Goal: Transaction & Acquisition: Obtain resource

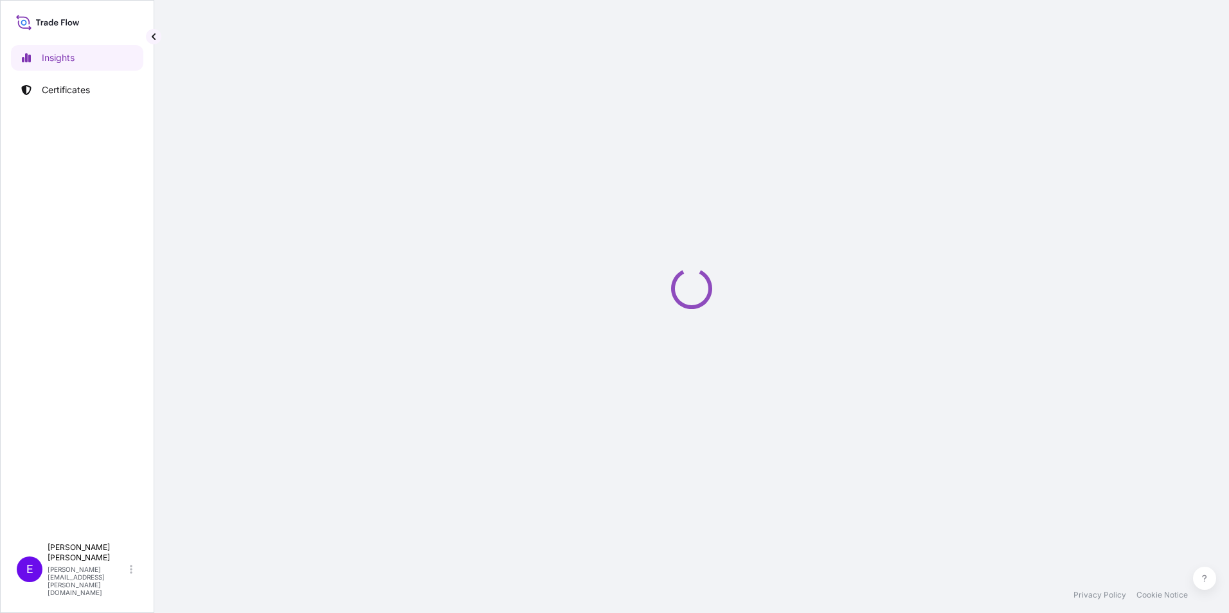
select select "2025"
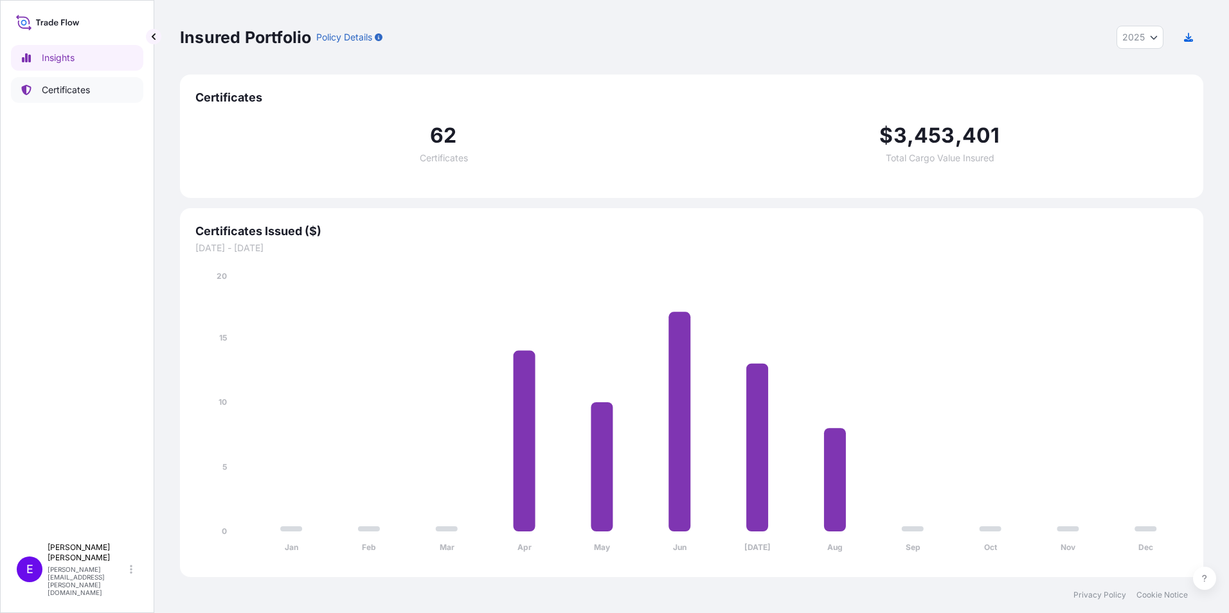
click at [56, 93] on p "Certificates" at bounding box center [66, 90] width 48 height 13
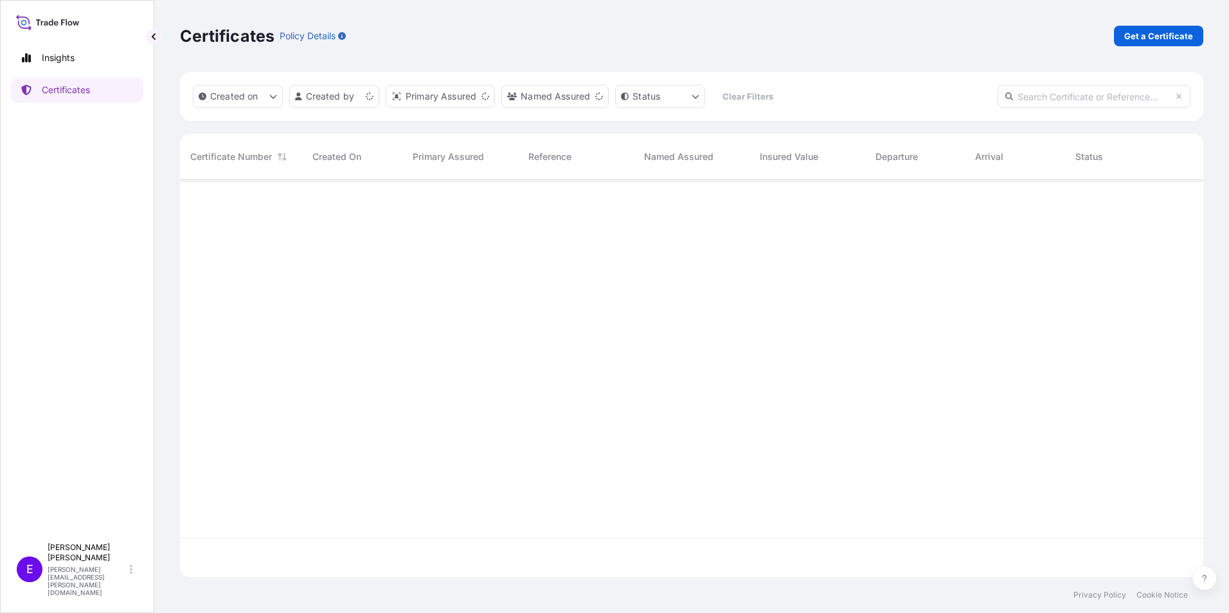
scroll to position [395, 1014]
click at [1147, 43] on link "Get a Certificate" at bounding box center [1158, 36] width 89 height 21
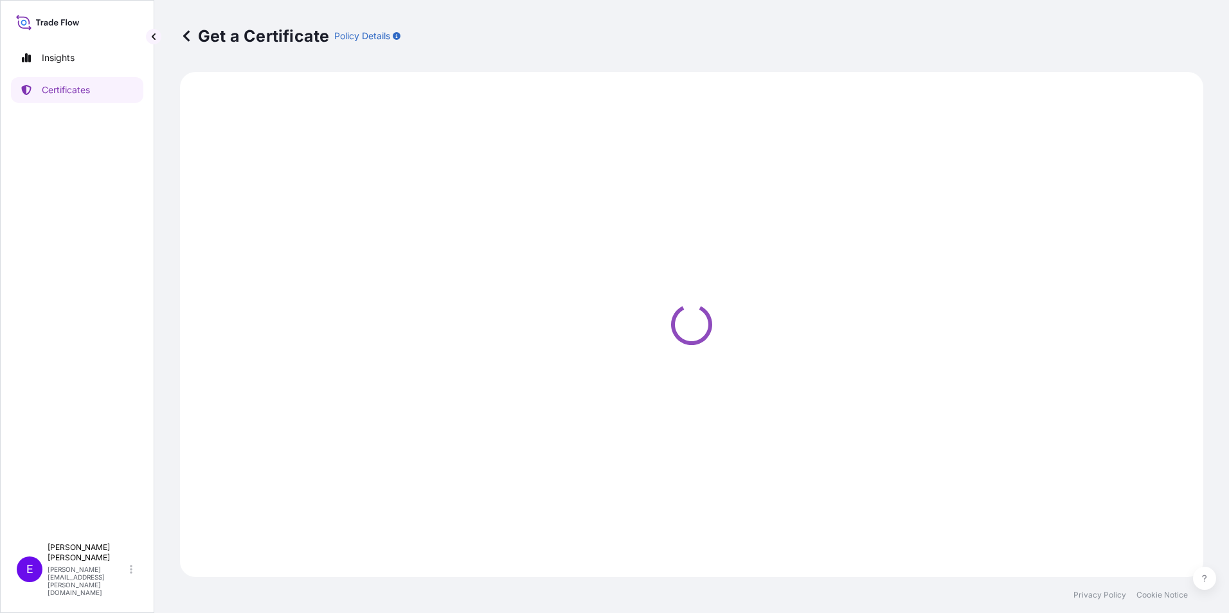
select select "Ocean Vessel"
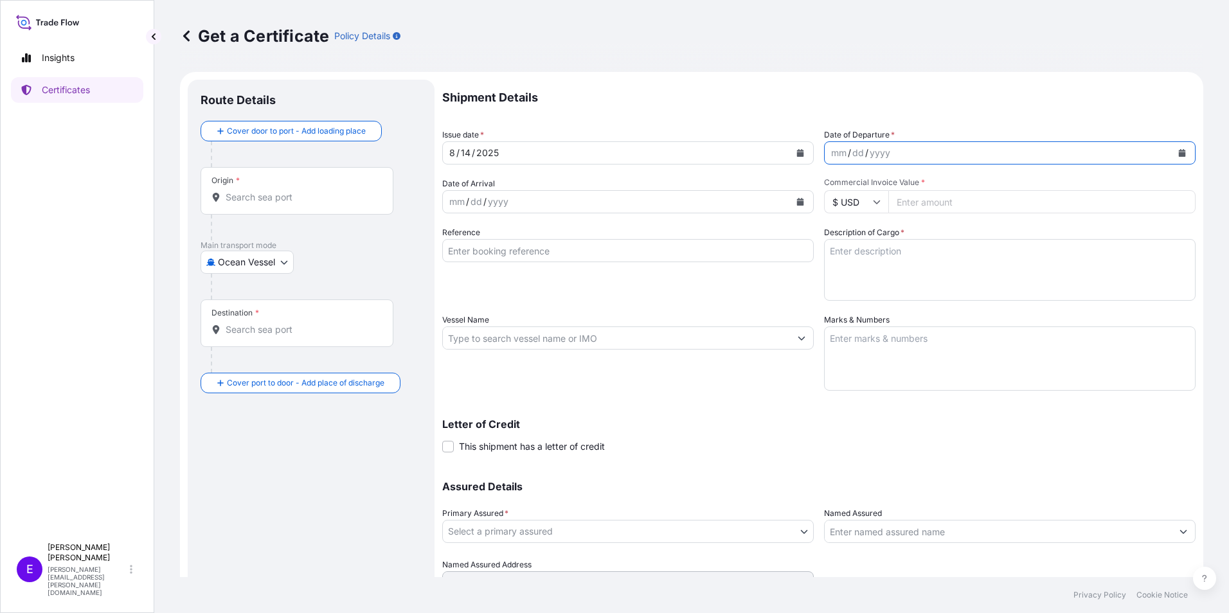
click at [1178, 150] on icon "Calendar" at bounding box center [1182, 153] width 8 height 8
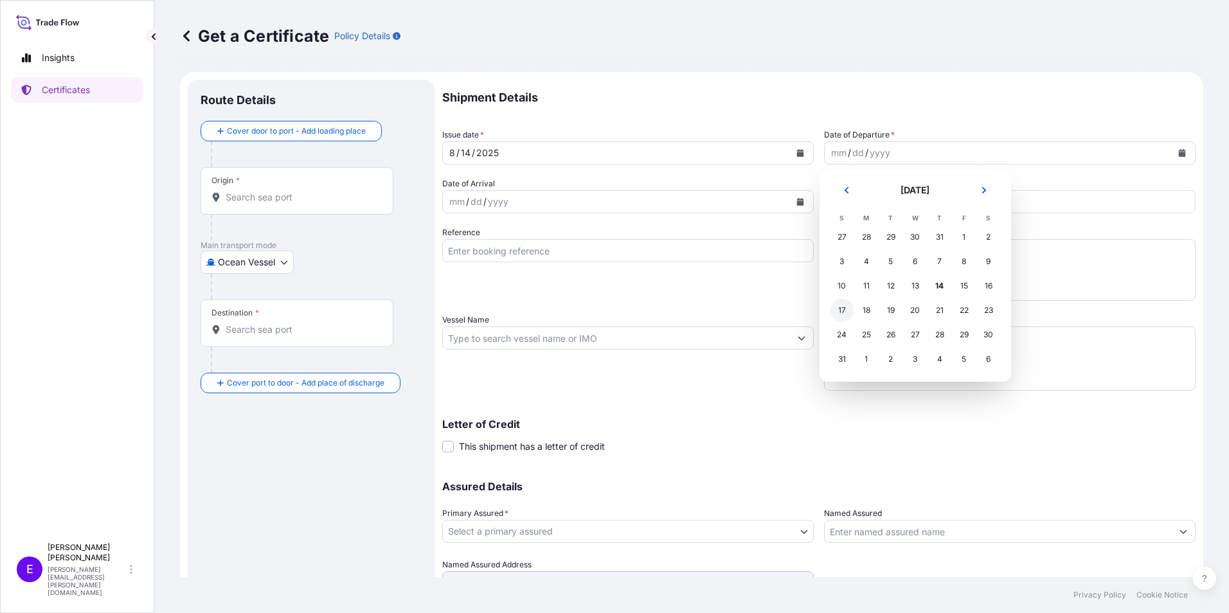
click at [837, 315] on div "17" at bounding box center [842, 310] width 23 height 23
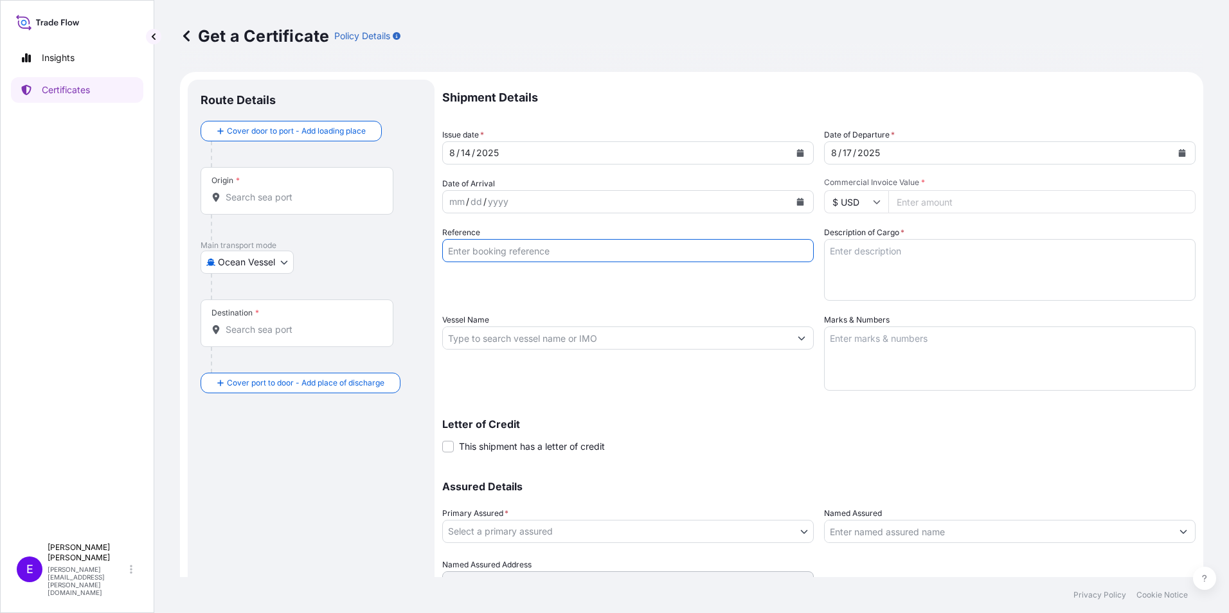
paste input "15-0032 PO64614"
type input "15-0032 PO64614"
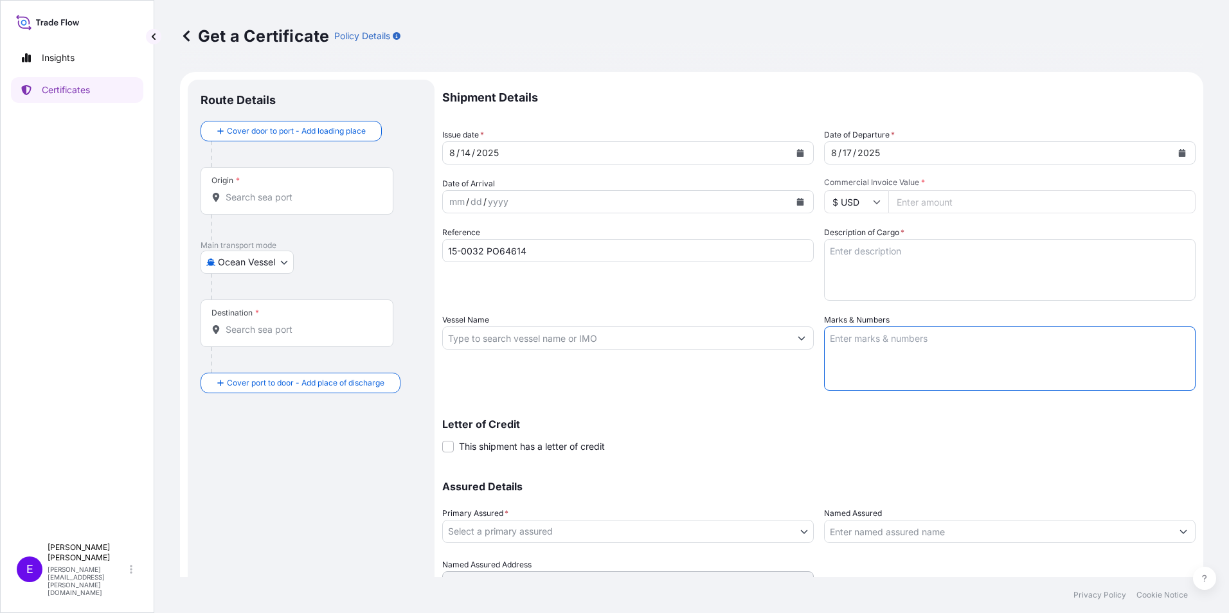
paste textarea "POL/POD: YANTIAN-[GEOGRAPHIC_DATA] via [US_STATE] ETD/ETA: [DATE] SEP BL# ULSSH…"
type textarea "POL/POD: YANTIAN-[GEOGRAPHIC_DATA] via [US_STATE] ETD/ETA: [DATE] SEP BL# ULSSH…"
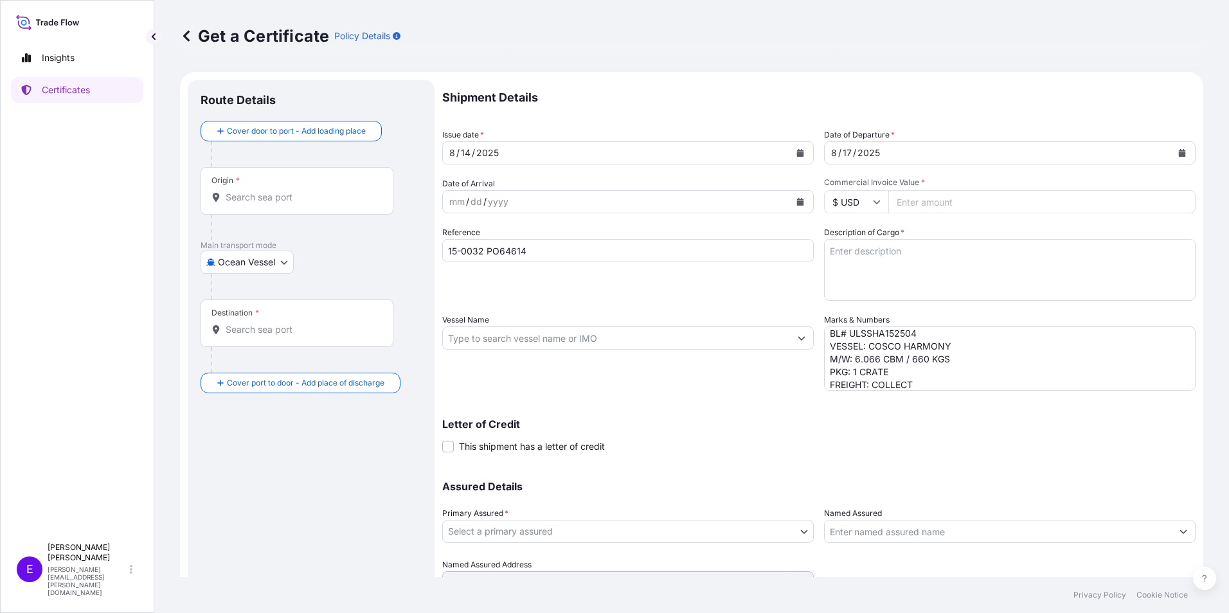
paste input "5019.72"
type input "5019.72"
paste input "COSCO HARMONY"
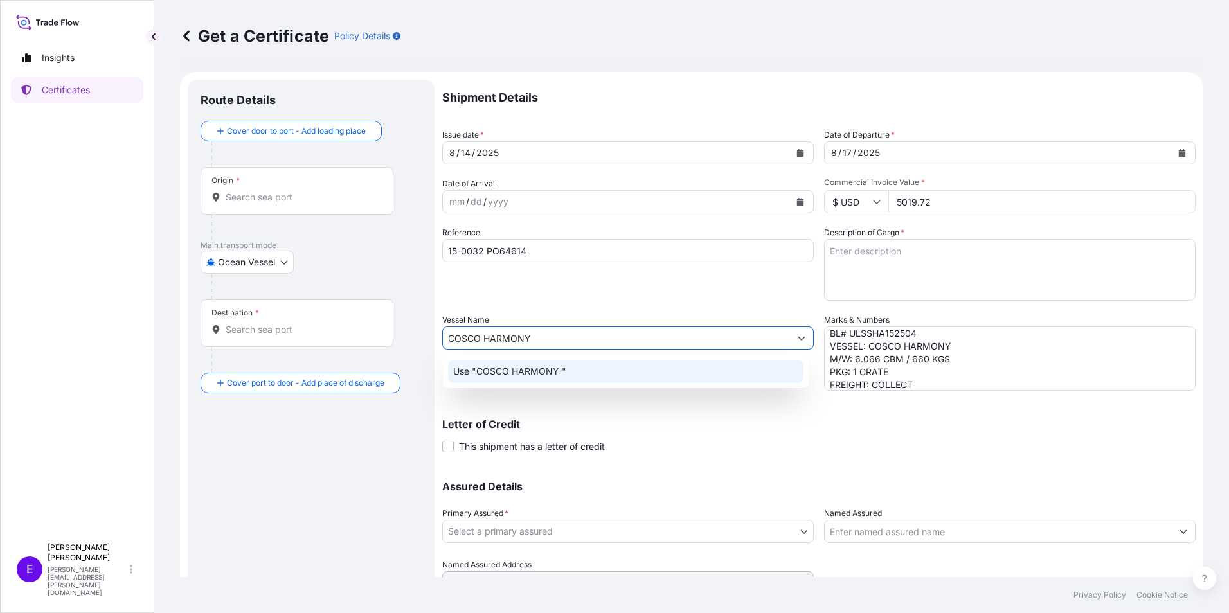
click at [572, 337] on input "COSCO HARMONY" at bounding box center [616, 338] width 347 height 23
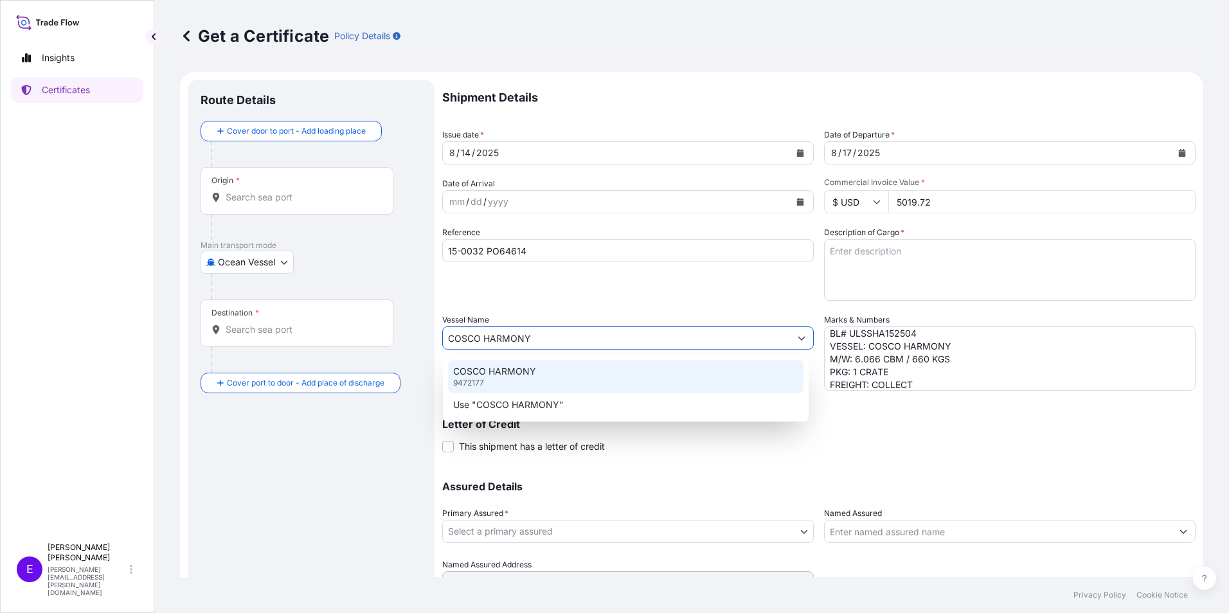
click at [543, 372] on div "COSCO HARMONY 9472177" at bounding box center [626, 376] width 356 height 33
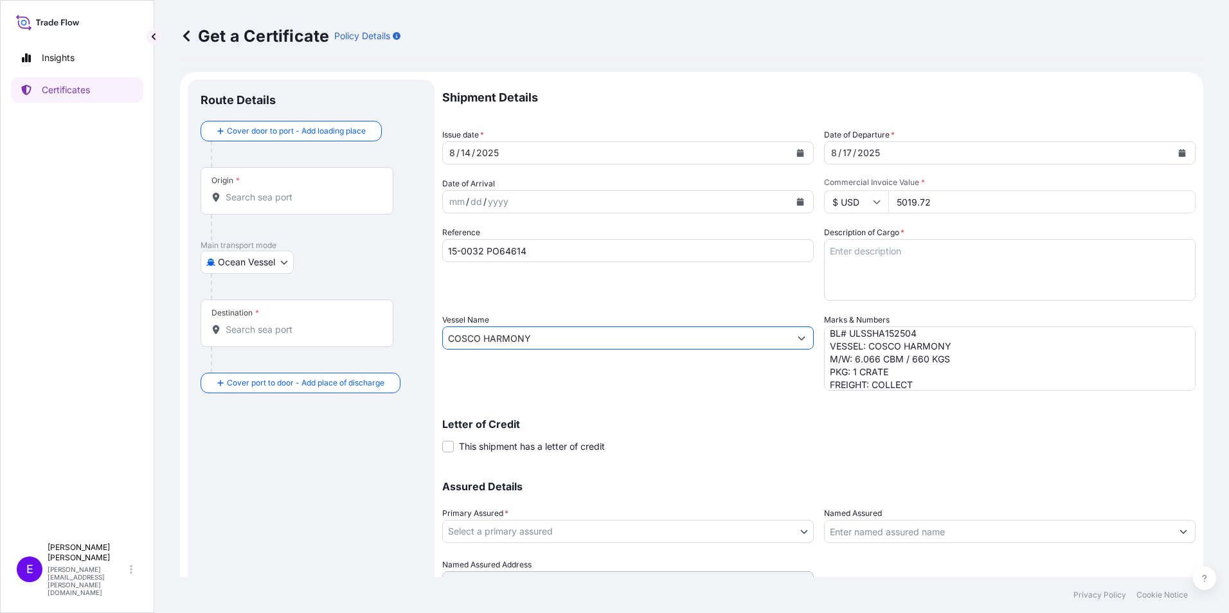
type input "COSCO HARMONY"
click at [525, 541] on body "0 options available. 1 option available. 2 options available. Insights Certific…" at bounding box center [614, 306] width 1229 height 613
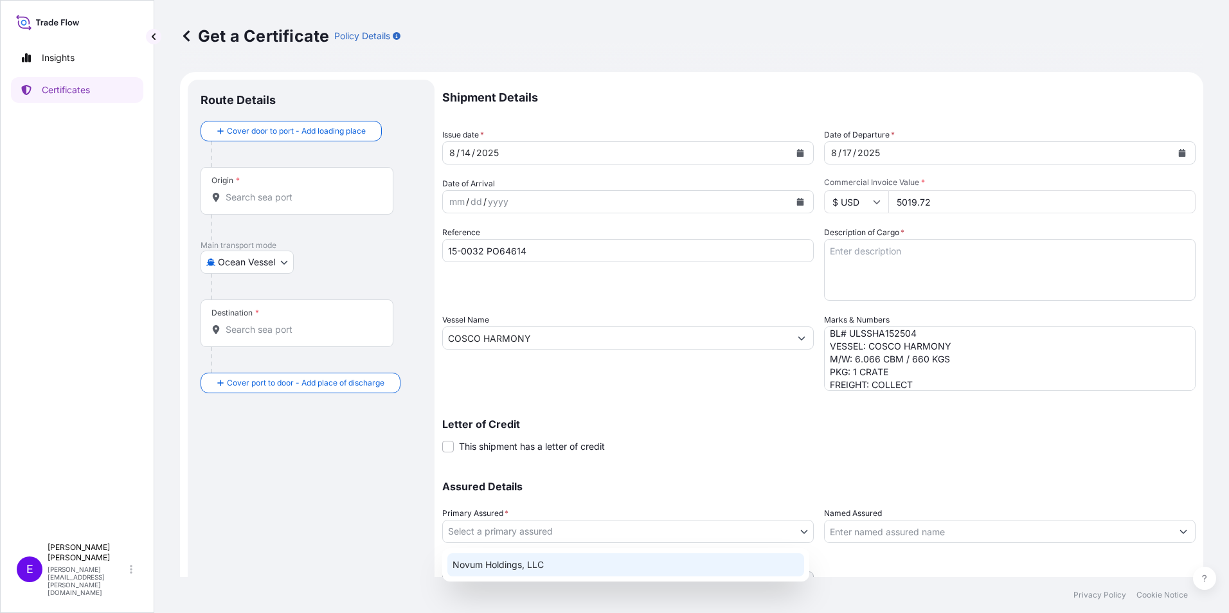
click at [525, 568] on div "Novum Holdings, LLC" at bounding box center [625, 565] width 357 height 23
select select "31540"
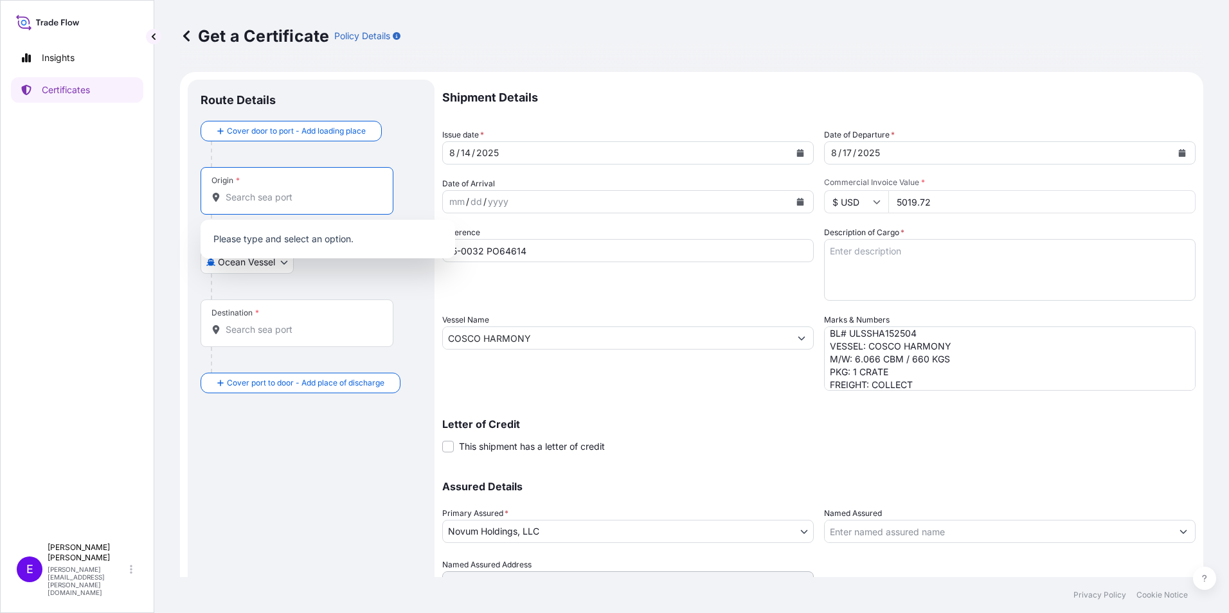
click at [257, 199] on input "Origin *" at bounding box center [302, 197] width 152 height 13
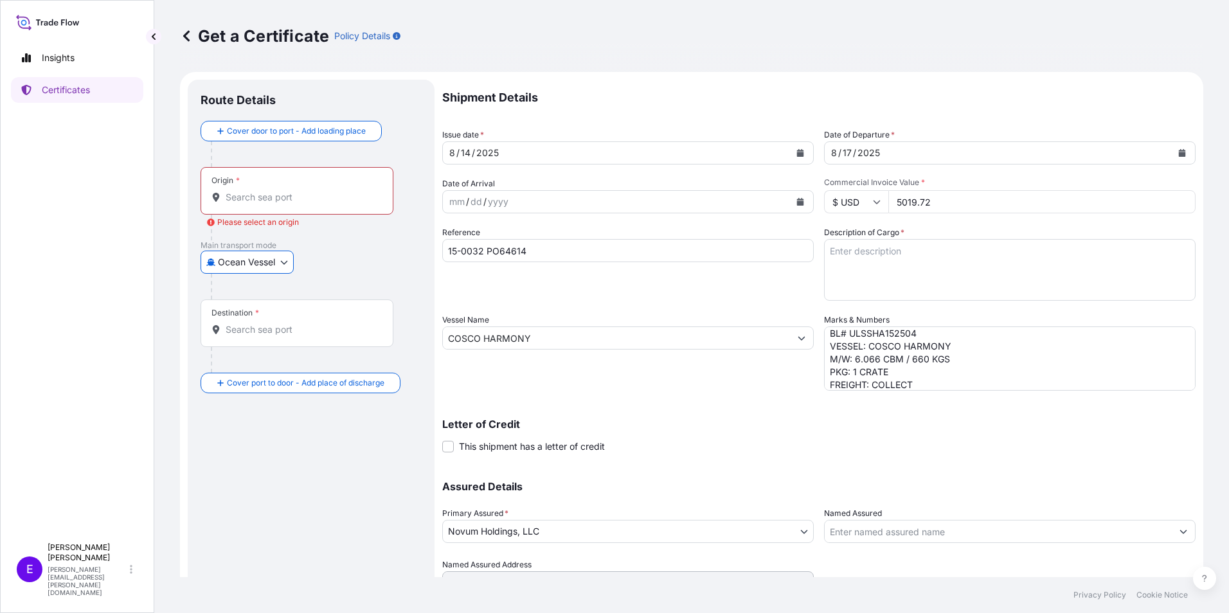
click at [257, 199] on input "Origin * Please select an origin" at bounding box center [302, 197] width 152 height 13
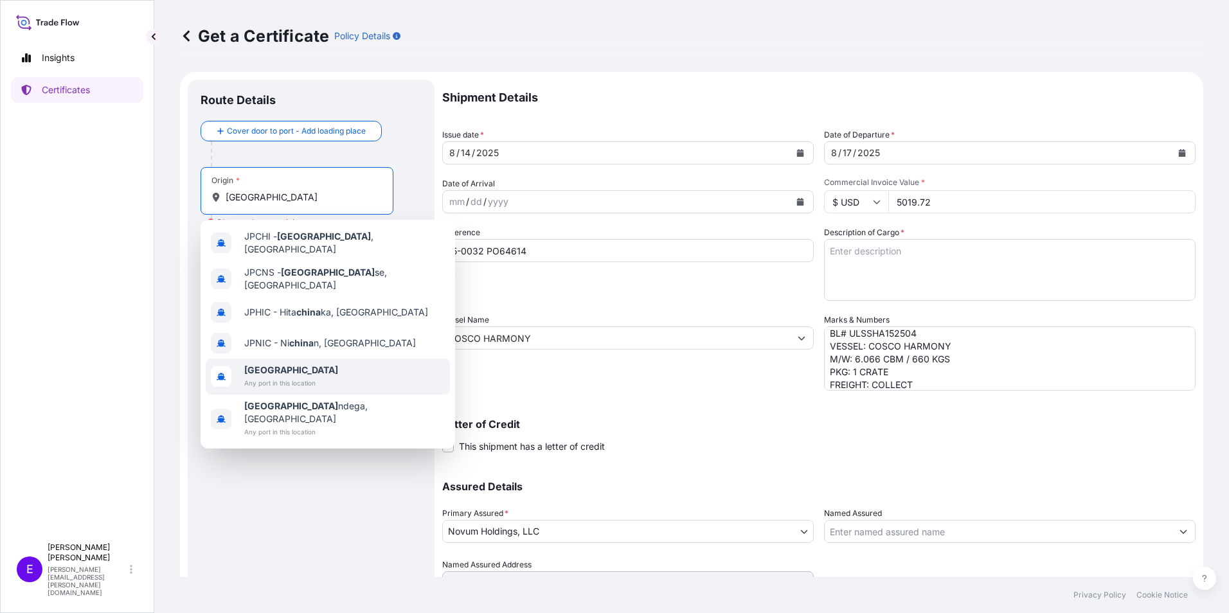
click at [262, 366] on span "[GEOGRAPHIC_DATA]" at bounding box center [291, 370] width 94 height 13
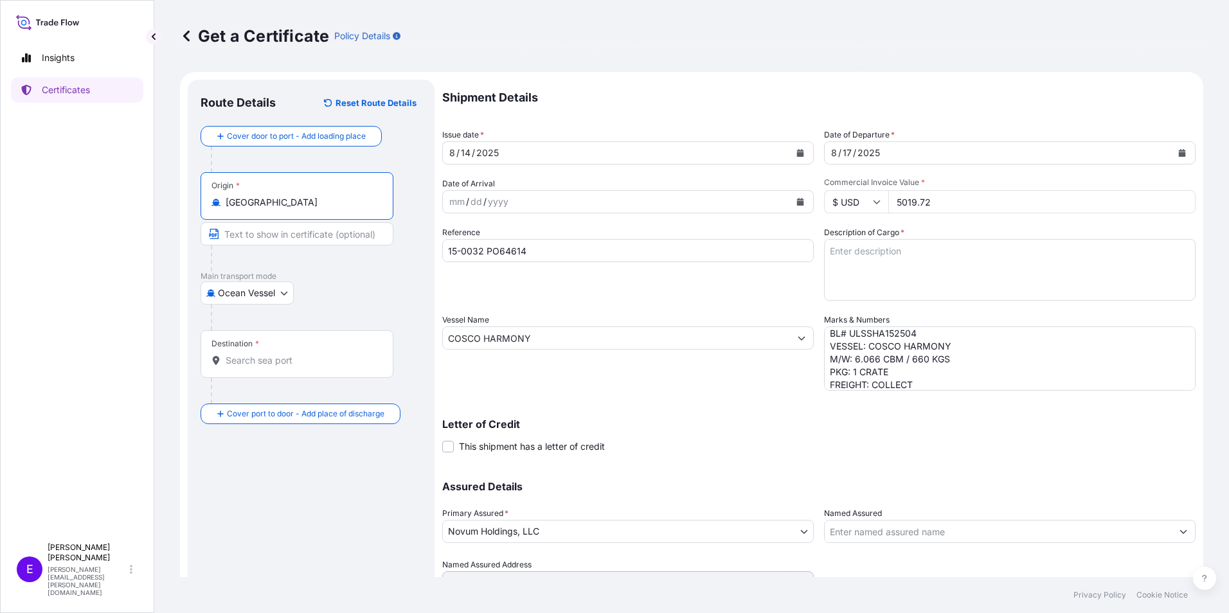
type input "[GEOGRAPHIC_DATA]"
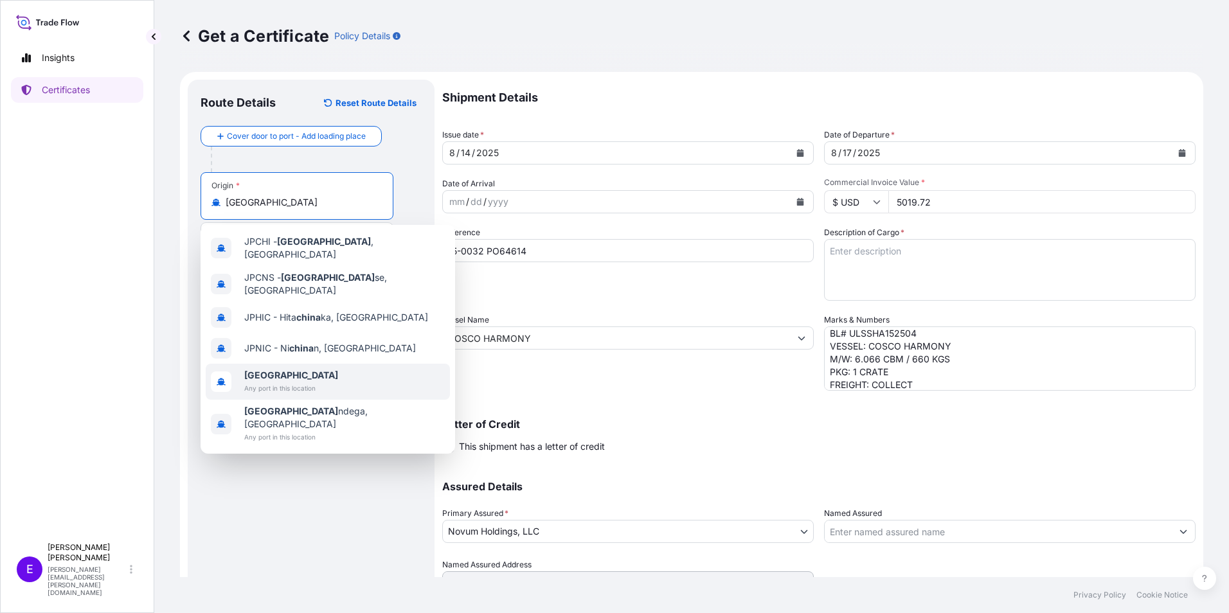
click at [275, 382] on span "Any port in this location" at bounding box center [291, 388] width 94 height 13
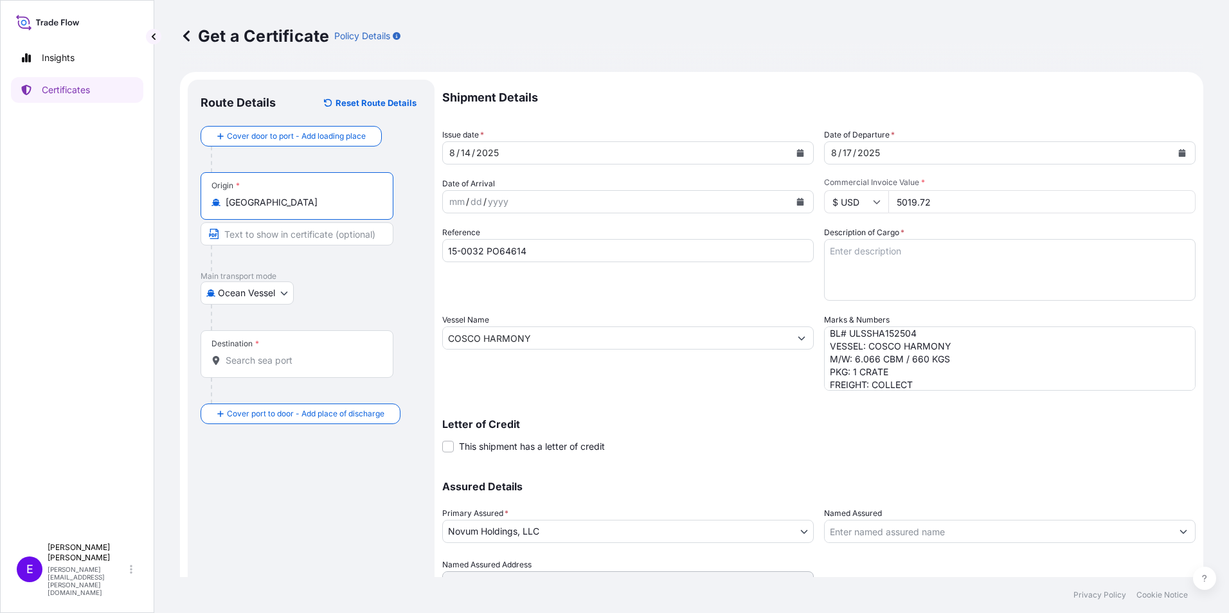
click at [256, 363] on input "Destination *" at bounding box center [302, 360] width 152 height 13
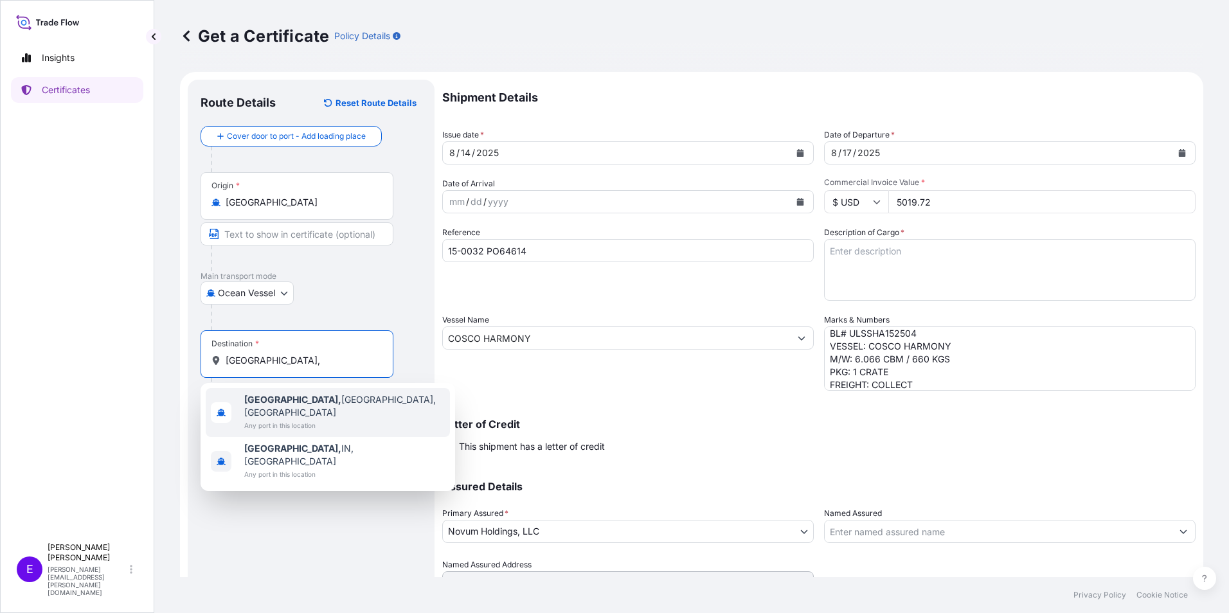
click at [333, 413] on div "[GEOGRAPHIC_DATA], [GEOGRAPHIC_DATA], [GEOGRAPHIC_DATA] Any port in this locati…" at bounding box center [328, 412] width 244 height 49
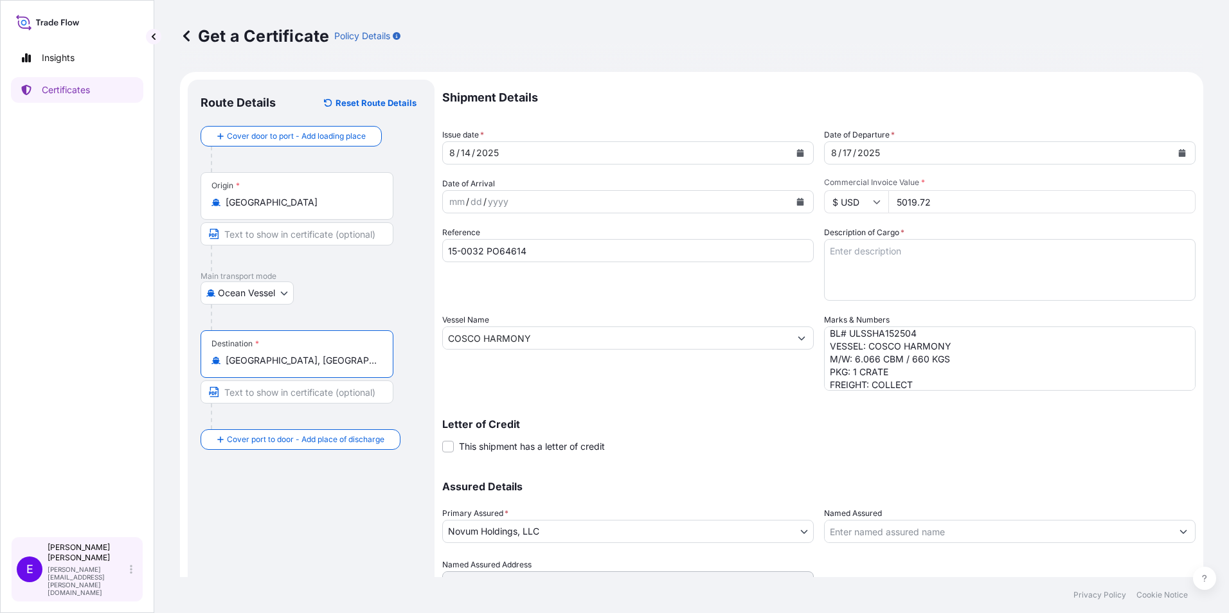
type input "[GEOGRAPHIC_DATA], [GEOGRAPHIC_DATA], [GEOGRAPHIC_DATA]"
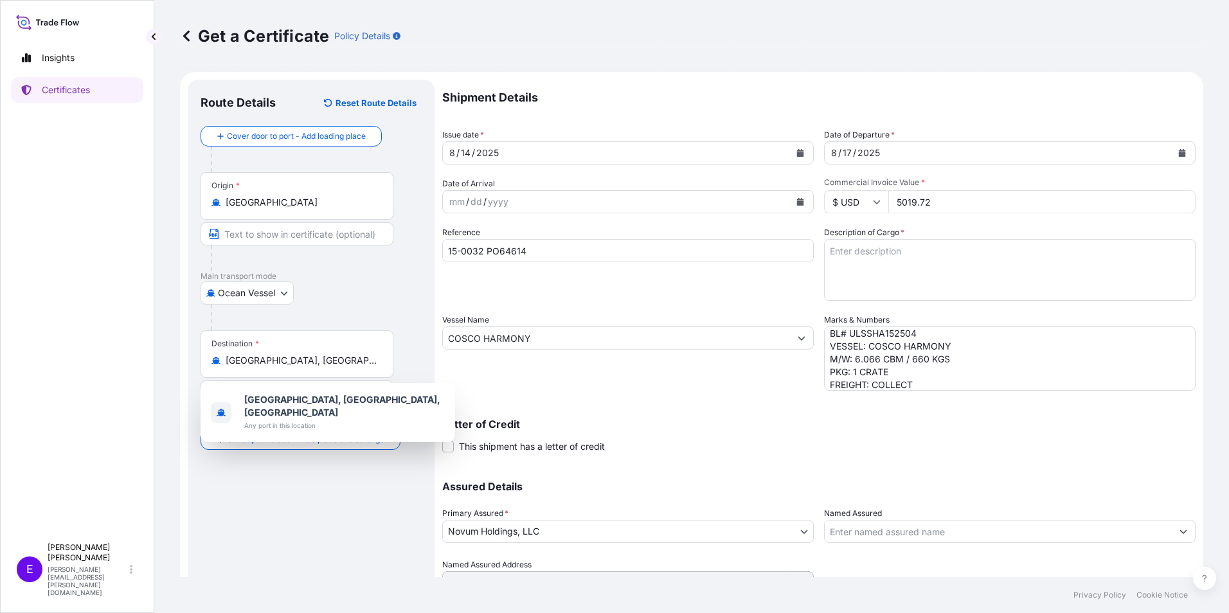
click at [962, 395] on div "Shipment Details Issue date * [DATE] Date of Departure * [DATE] Date of Arrival…" at bounding box center [819, 337] width 754 height 515
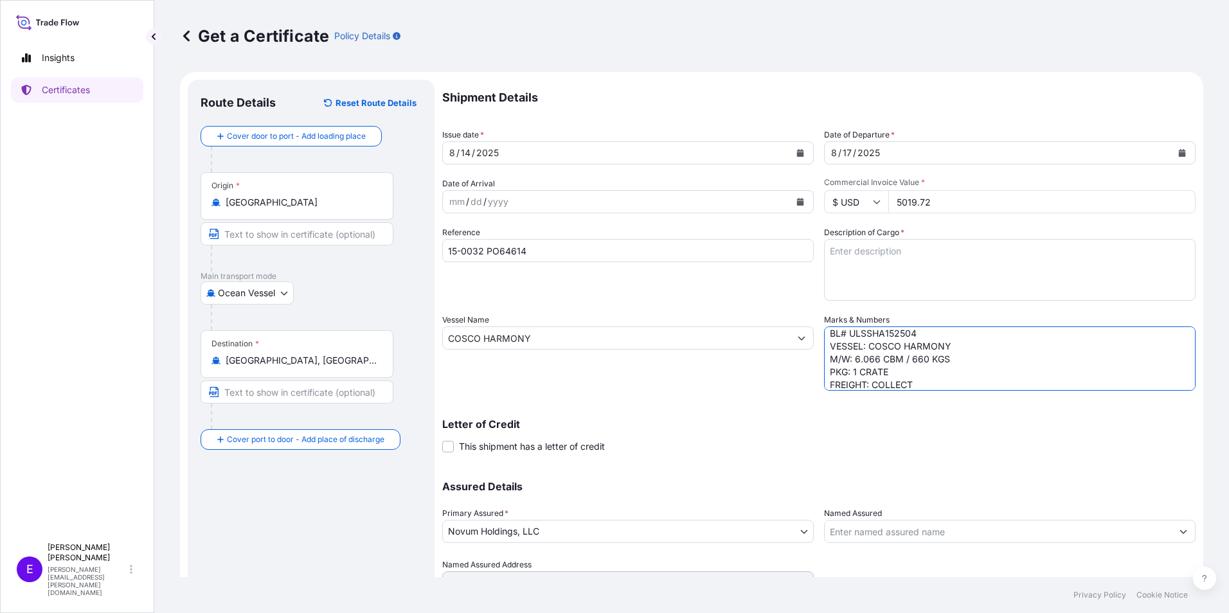
click at [957, 381] on textarea "POL/POD: YANTIAN-[GEOGRAPHIC_DATA] via [US_STATE] ETD/ETA: [DATE] SEP BL# ULSSH…" at bounding box center [1010, 359] width 372 height 64
type textarea "POL/POD: YANTIAN-[GEOGRAPHIC_DATA] via [US_STATE] ETD/ETA: [DATE] SEP BL# ULSSH…"
click at [844, 262] on textarea "Description of Cargo *" at bounding box center [1010, 270] width 372 height 62
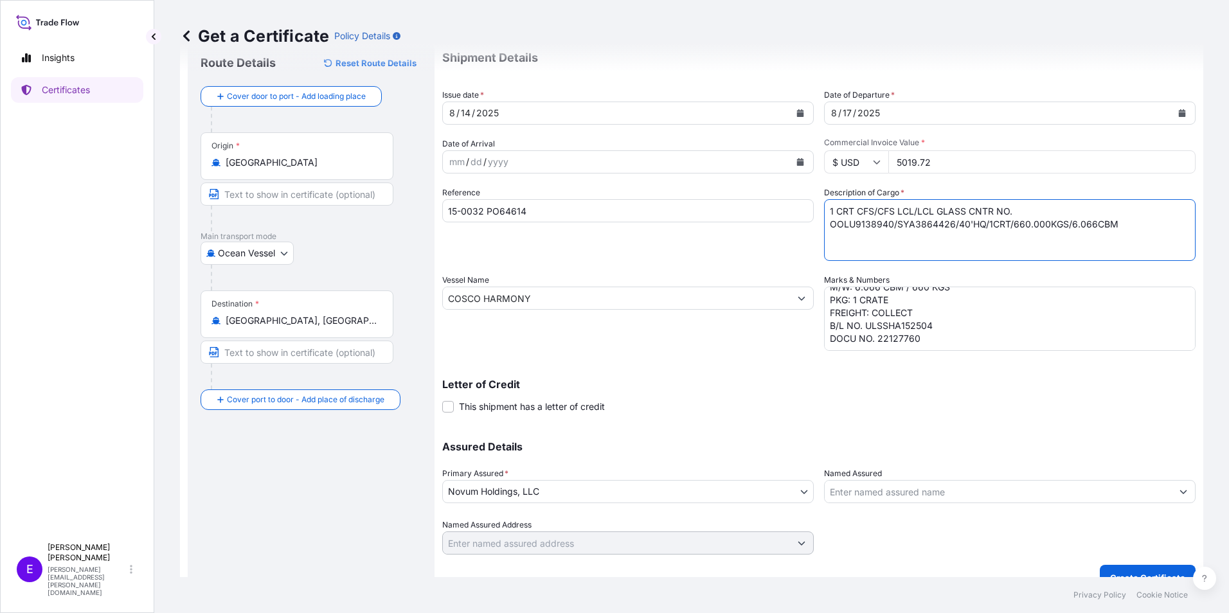
scroll to position [61, 0]
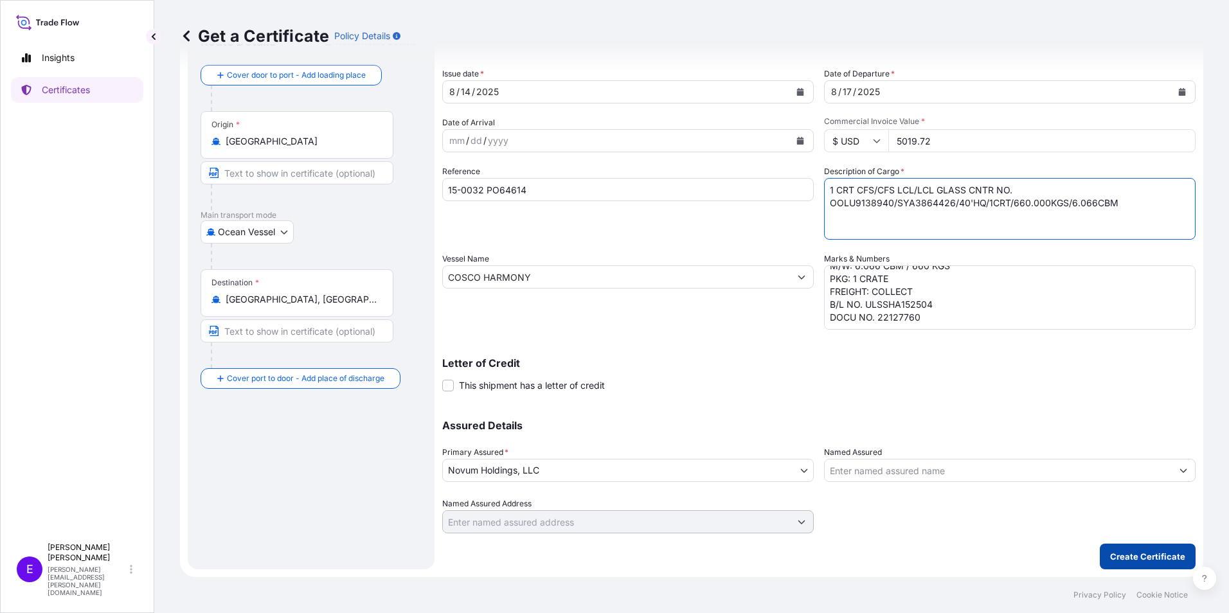
type textarea "1 CRT CFS/CFS LCL/LCL GLASS CNTR NO. OOLU9138940/SYA3864426/40'HQ/1CRT/660.000K…"
click at [1143, 545] on button "Create Certificate" at bounding box center [1148, 557] width 96 height 26
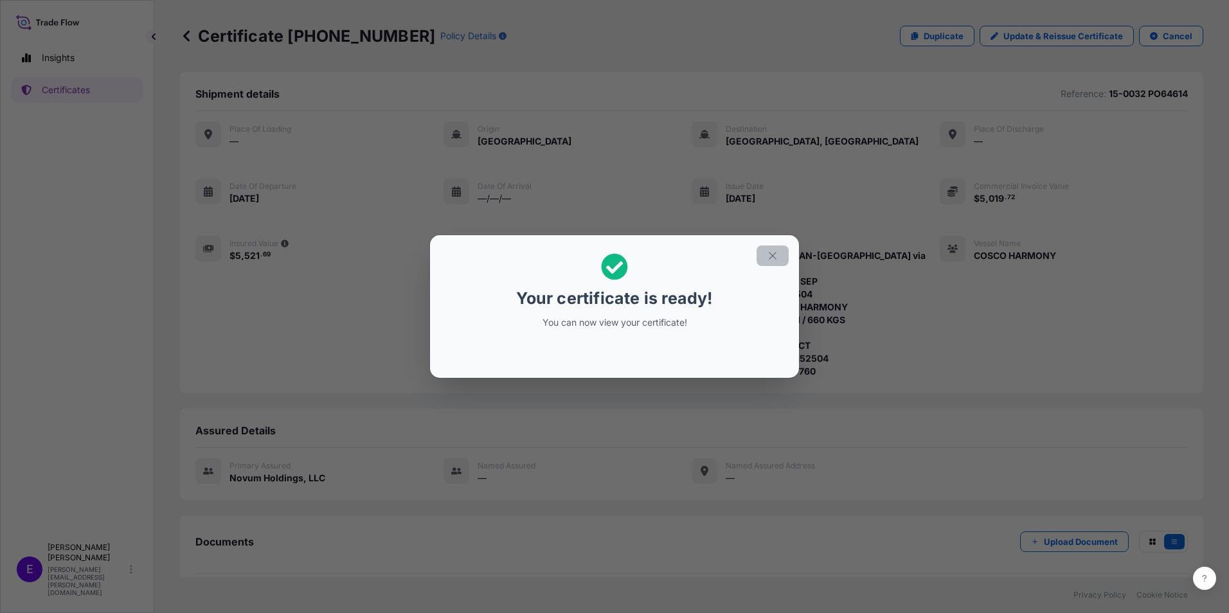
click at [774, 253] on icon "button" at bounding box center [773, 256] width 12 height 12
